Goal: Find specific page/section: Find specific page/section

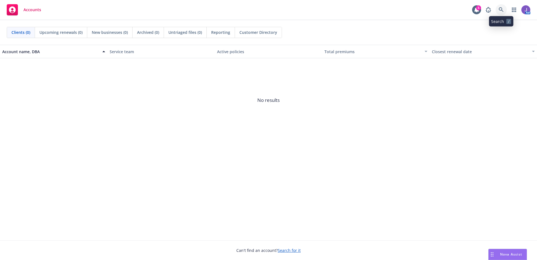
click at [500, 10] on icon at bounding box center [500, 9] width 5 height 5
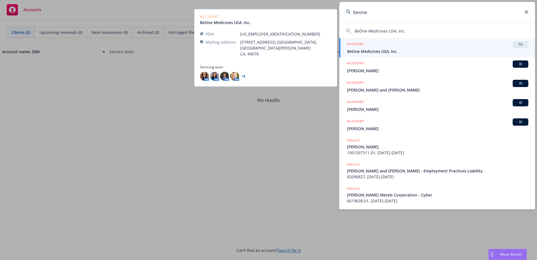
type input "beone"
click at [380, 48] on span "BeOne Medicines USA, Inc." at bounding box center [437, 51] width 181 height 6
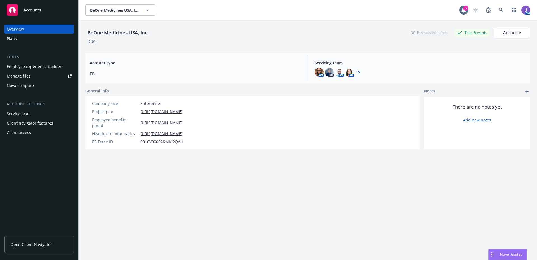
click at [16, 41] on div "Plans" at bounding box center [12, 38] width 10 height 9
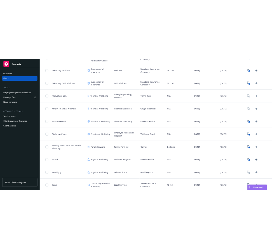
scroll to position [559, 0]
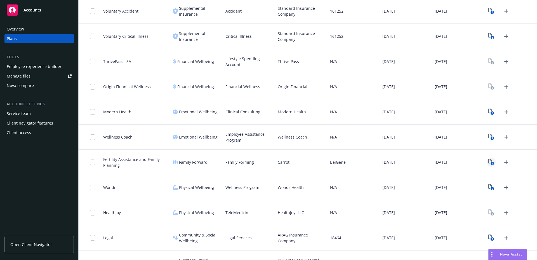
click at [490, 162] on rect "View Plan Documents" at bounding box center [492, 164] width 4 height 4
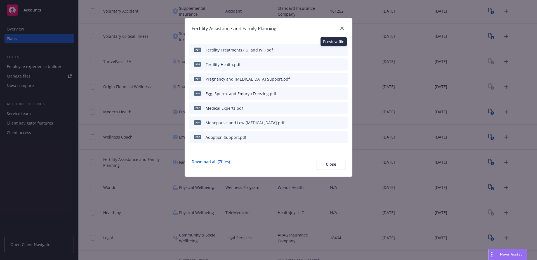
drag, startPoint x: 332, startPoint y: 49, endPoint x: 329, endPoint y: 49, distance: 3.1
click at [331, 49] on icon "preview file" at bounding box center [333, 50] width 5 height 4
click at [332, 63] on icon "preview file" at bounding box center [333, 64] width 5 height 4
click at [342, 27] on icon "close" at bounding box center [341, 28] width 3 height 3
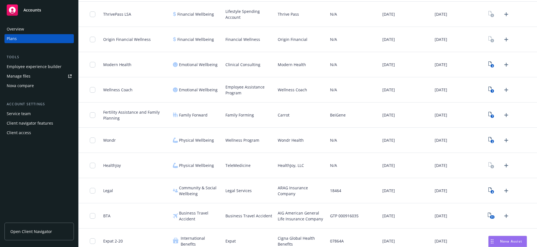
scroll to position [613, 0]
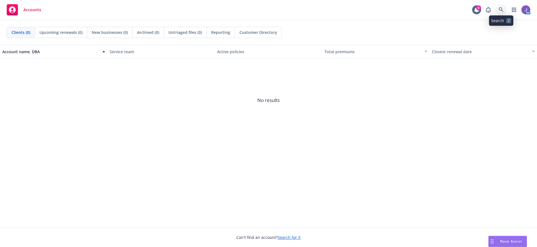
click at [502, 10] on icon at bounding box center [500, 9] width 5 height 5
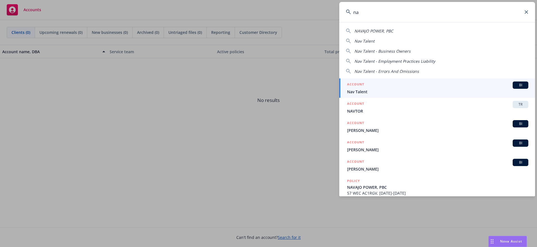
type input "n"
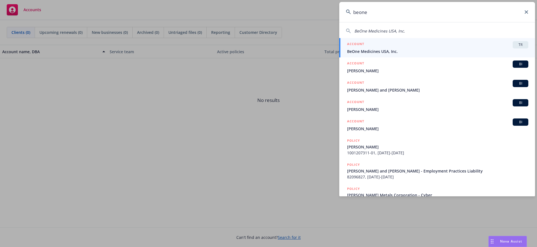
type input "beone"
click at [383, 49] on span "BeOne Medicines USA, Inc." at bounding box center [437, 51] width 181 height 6
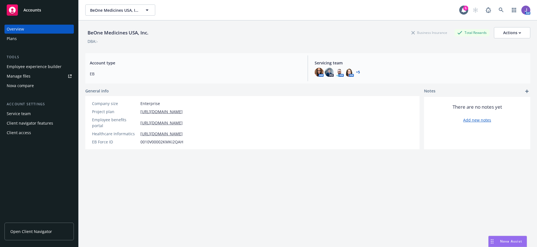
click at [21, 232] on span "Open Client Navigator" at bounding box center [31, 231] width 42 height 6
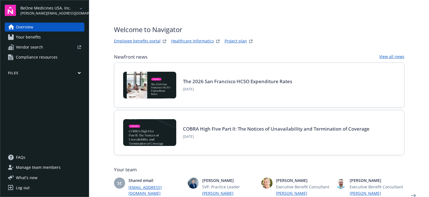
click at [31, 39] on span "Your benefits" at bounding box center [28, 37] width 25 height 9
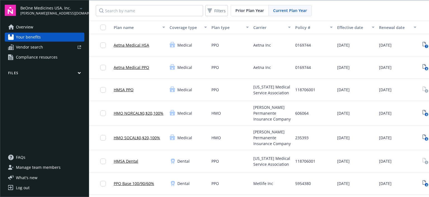
click at [27, 28] on span "Overview" at bounding box center [24, 27] width 17 height 9
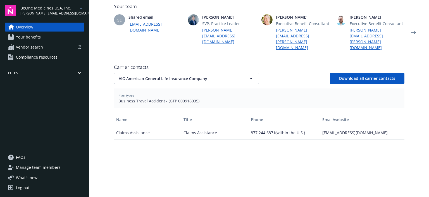
scroll to position [168, 0]
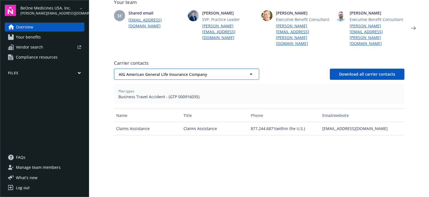
click at [242, 69] on button "AIG American General Life Insurance Company" at bounding box center [186, 74] width 145 height 11
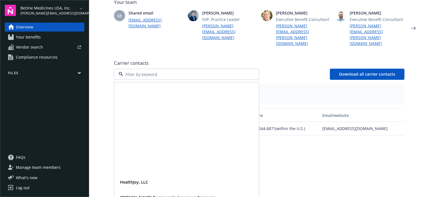
scroll to position [121, 0]
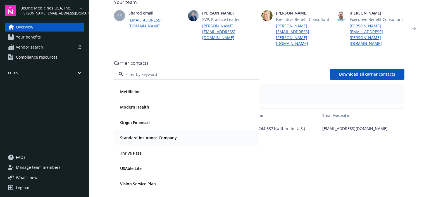
click at [139, 135] on strong "Standard Insurance Company" at bounding box center [148, 137] width 57 height 5
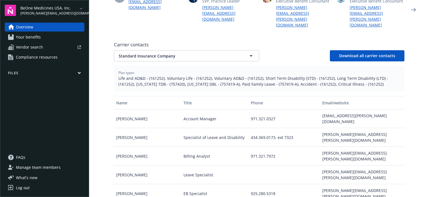
scroll to position [196, 0]
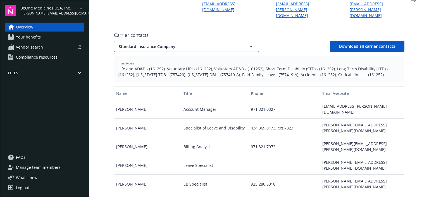
click at [253, 41] on button "Standard Insurance Company" at bounding box center [186, 46] width 145 height 11
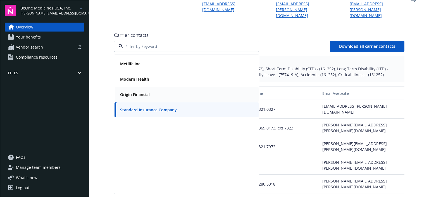
scroll to position [10, 0]
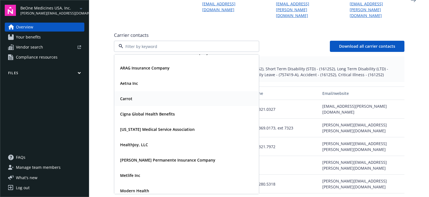
click at [134, 95] on div "Carrot" at bounding box center [187, 99] width 138 height 8
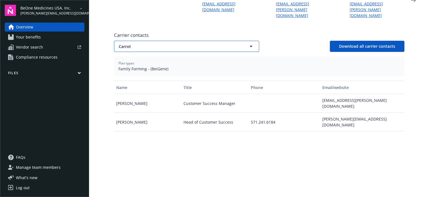
click at [250, 43] on icon "button" at bounding box center [251, 46] width 7 height 7
